Goal: Task Accomplishment & Management: Complete application form

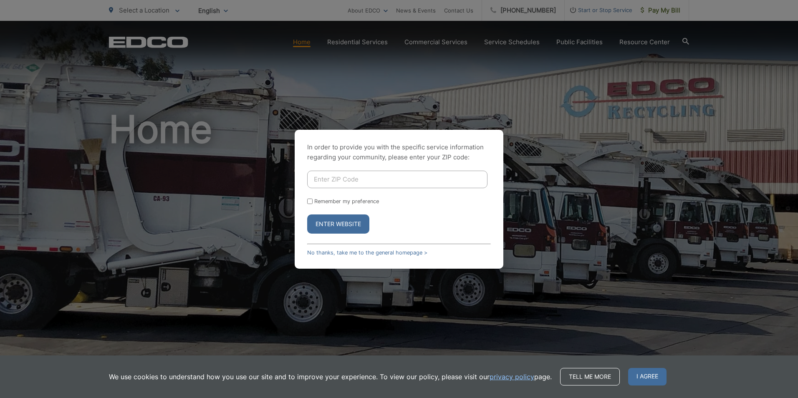
click at [353, 179] on input "Enter ZIP Code" at bounding box center [397, 180] width 180 height 18
type input "91901"
click at [307, 214] on button "Enter Website" at bounding box center [338, 223] width 62 height 19
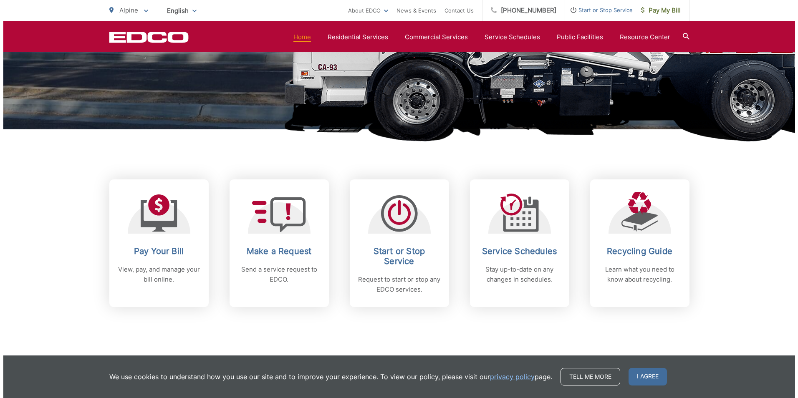
scroll to position [250, 0]
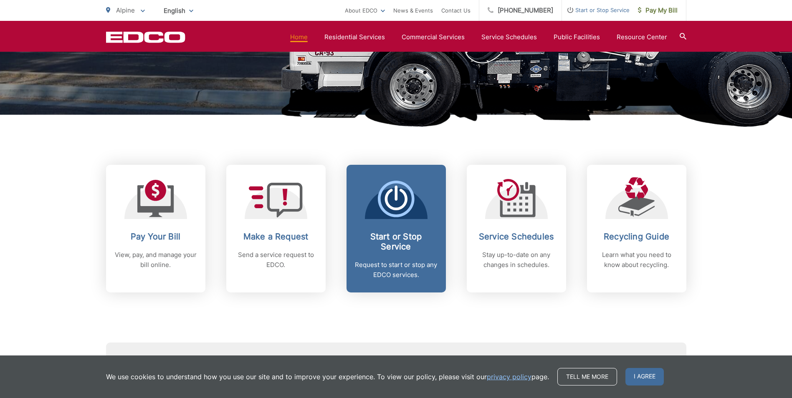
click at [409, 248] on h2 "Start or Stop Service" at bounding box center [396, 242] width 83 height 20
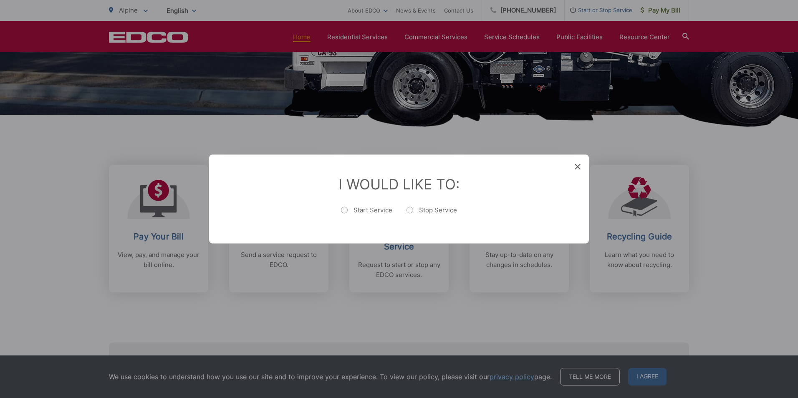
click at [410, 211] on label "Stop Service" at bounding box center [431, 214] width 50 height 17
radio input "true"
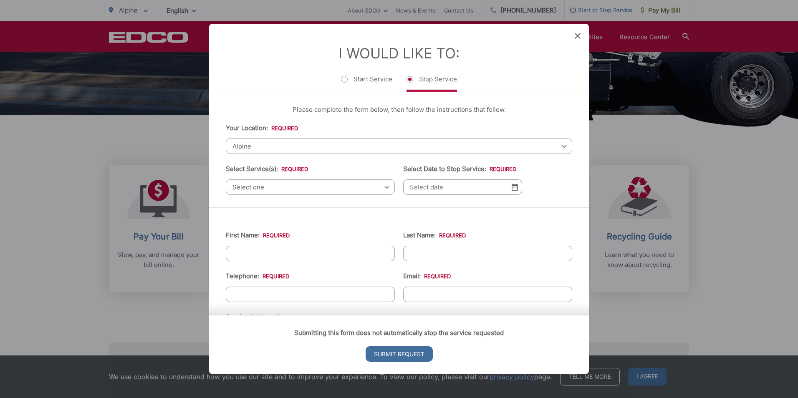
click at [384, 186] on div "Select one Select one Residential Curbside Pickup Commercial/Business Services …" at bounding box center [310, 186] width 169 height 15
click at [296, 146] on span "Alpine" at bounding box center [399, 146] width 346 height 15
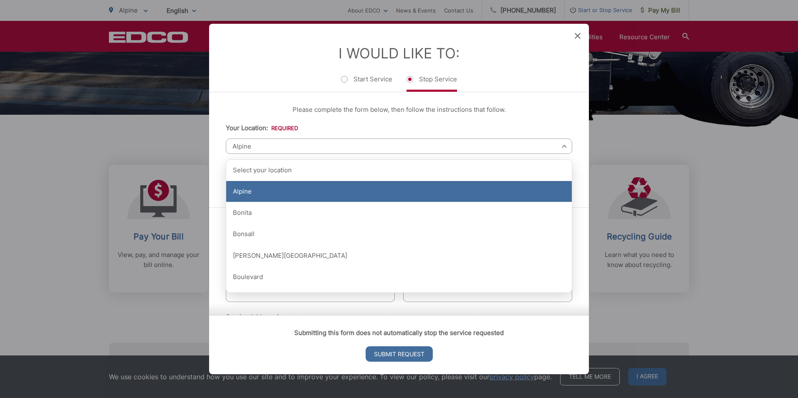
click at [248, 189] on div "Alpine" at bounding box center [398, 191] width 345 height 21
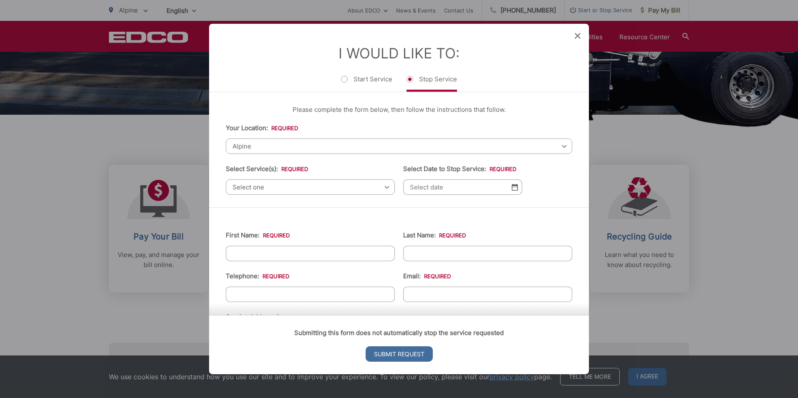
click at [328, 187] on span "Select one" at bounding box center [310, 186] width 169 height 15
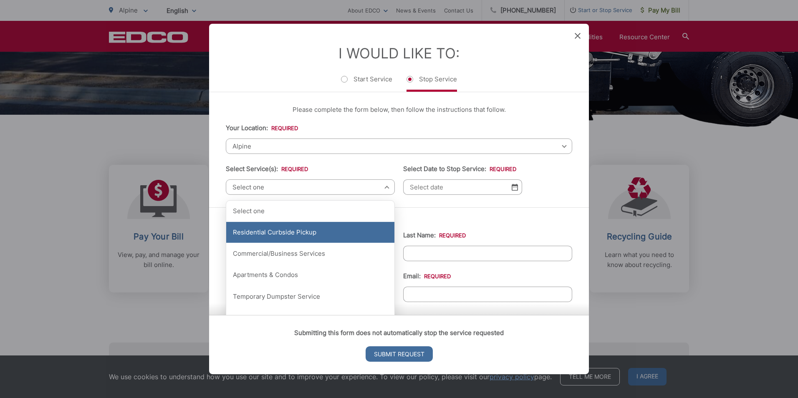
click at [304, 229] on div "Residential Curbside Pickup" at bounding box center [310, 232] width 168 height 21
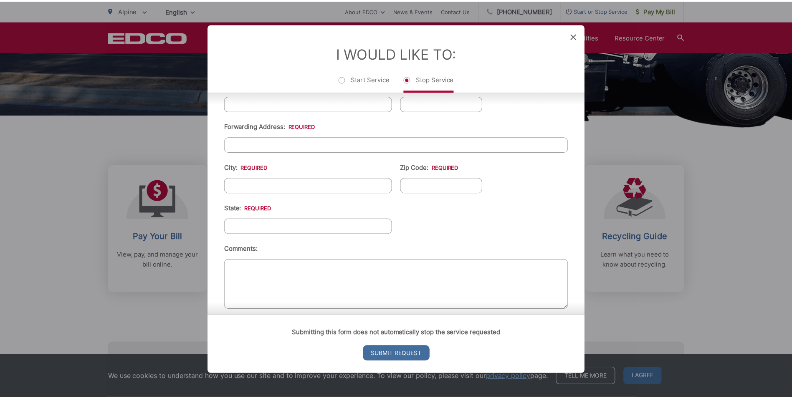
scroll to position [323, 0]
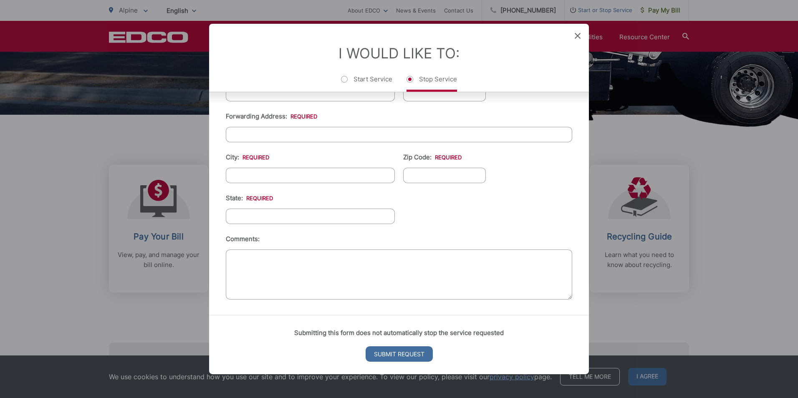
click at [579, 37] on icon at bounding box center [578, 36] width 6 height 6
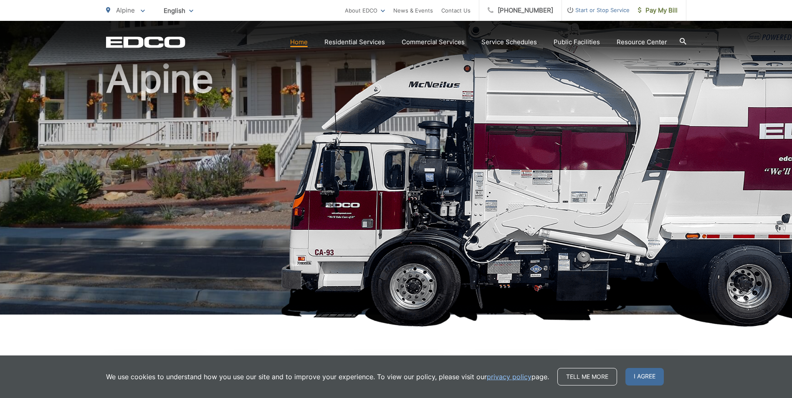
scroll to position [0, 0]
